Goal: Task Accomplishment & Management: Manage account settings

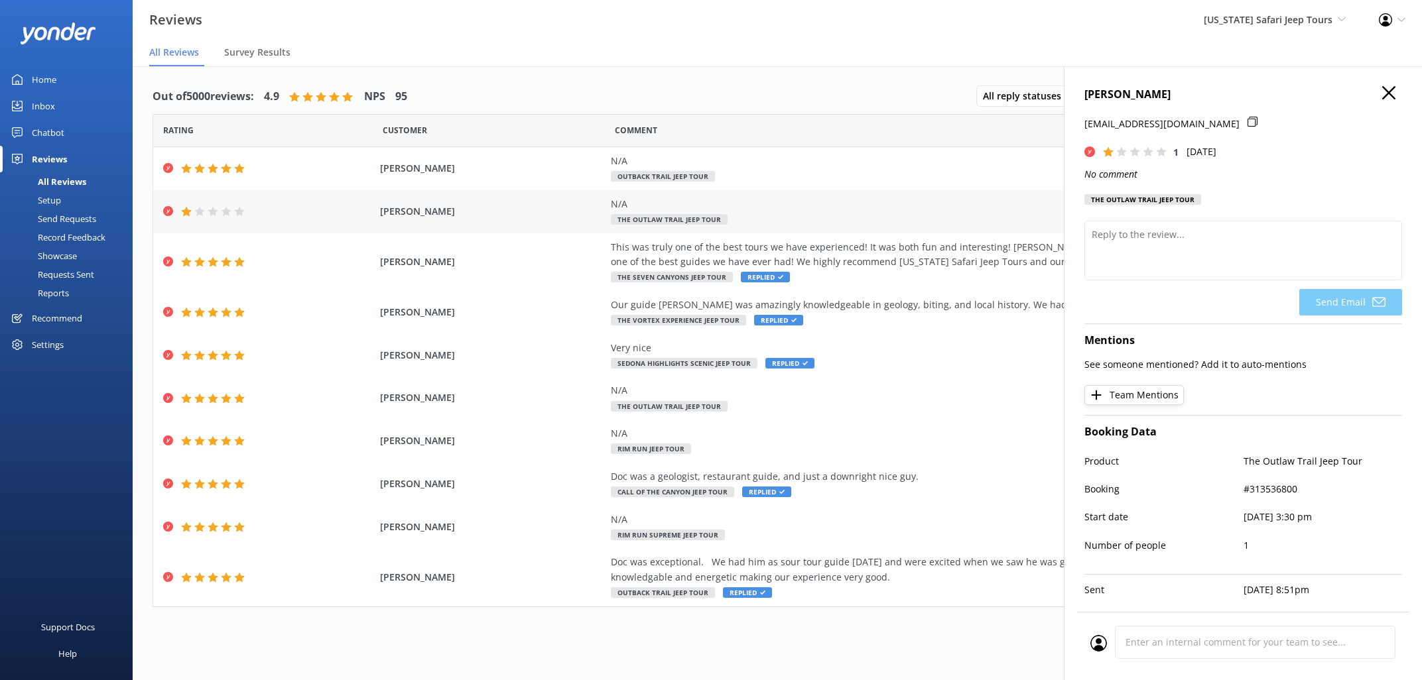
click at [420, 210] on span "[PERSON_NAME]" at bounding box center [492, 211] width 224 height 15
drag, startPoint x: 1157, startPoint y: 91, endPoint x: 1081, endPoint y: 88, distance: 75.7
click at [1081, 88] on div "[PERSON_NAME] [EMAIL_ADDRESS][DOMAIN_NAME] 1 [DATE] No comment The Outlaw Trail…" at bounding box center [1243, 406] width 358 height 680
copy h4 "[PERSON_NAME]"
click at [1391, 90] on use "button" at bounding box center [1388, 92] width 13 height 13
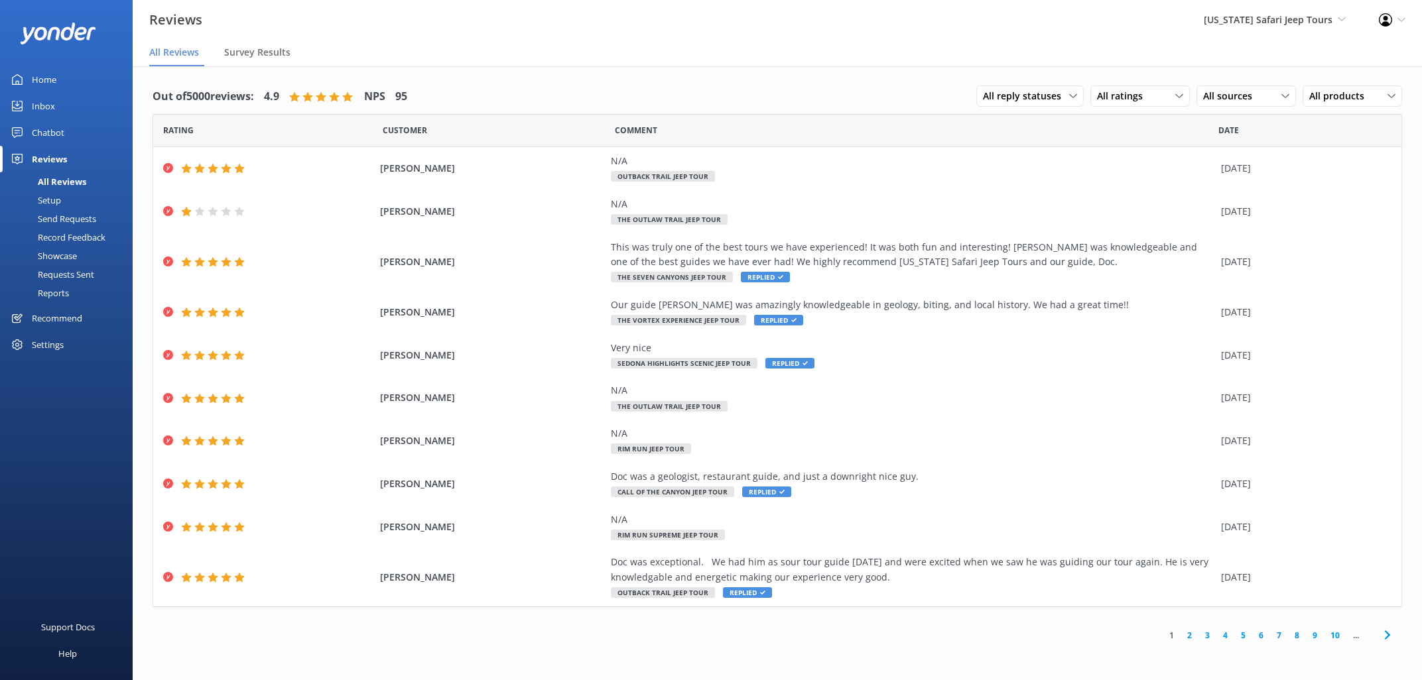
click at [46, 102] on div "Inbox" at bounding box center [43, 106] width 23 height 27
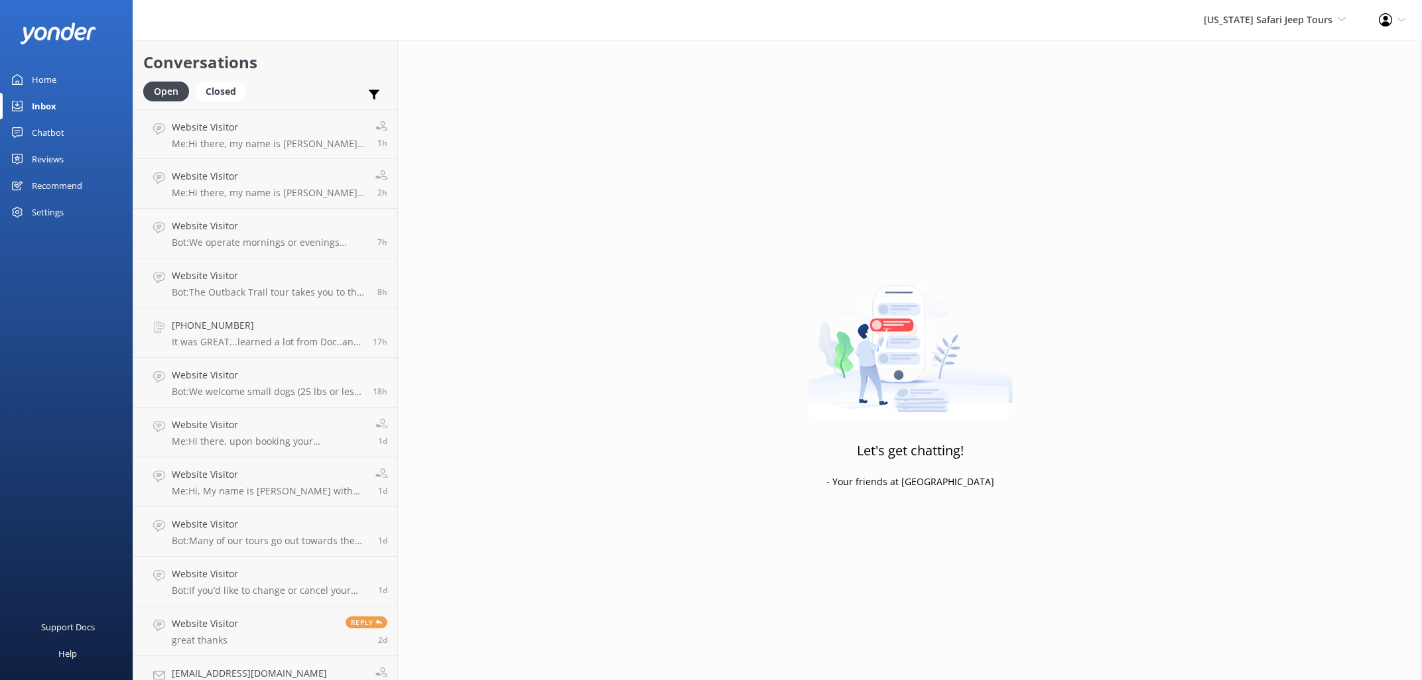
click at [44, 104] on div "Inbox" at bounding box center [44, 106] width 25 height 27
